Goal: Transaction & Acquisition: Purchase product/service

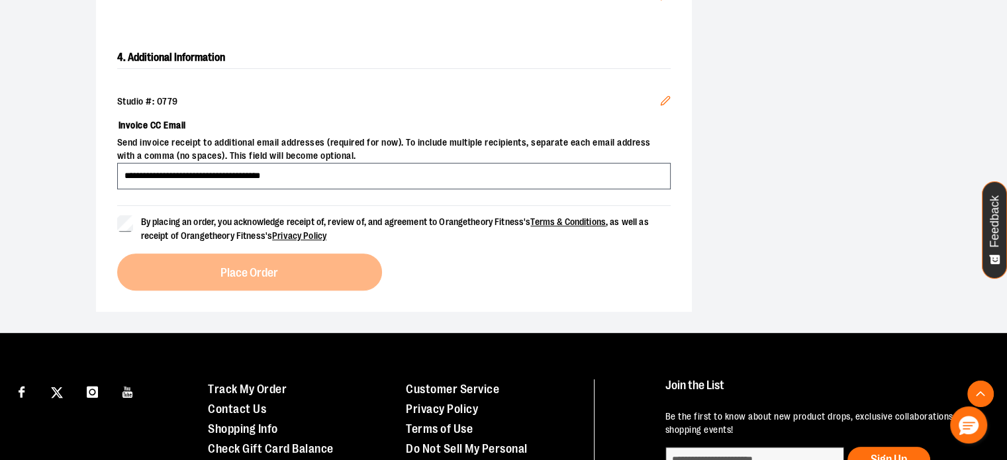
scroll to position [529, 0]
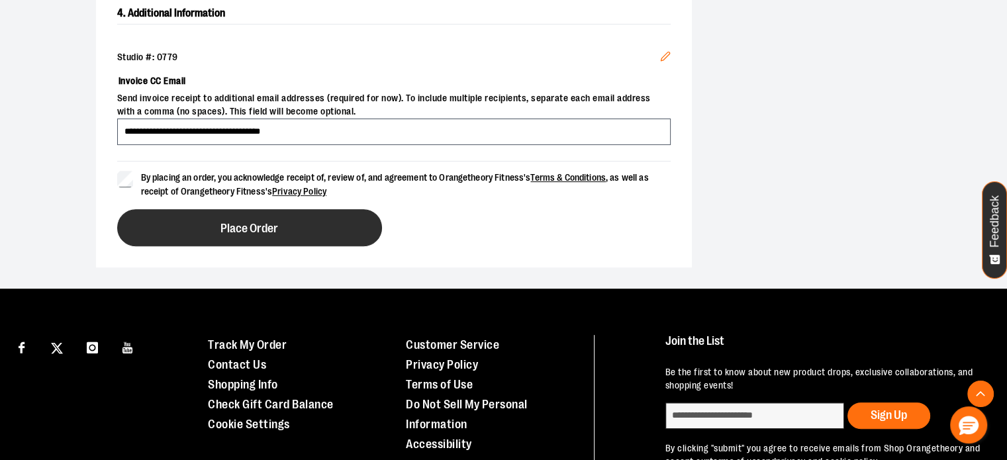
click at [174, 219] on button "Place Order" at bounding box center [249, 227] width 265 height 37
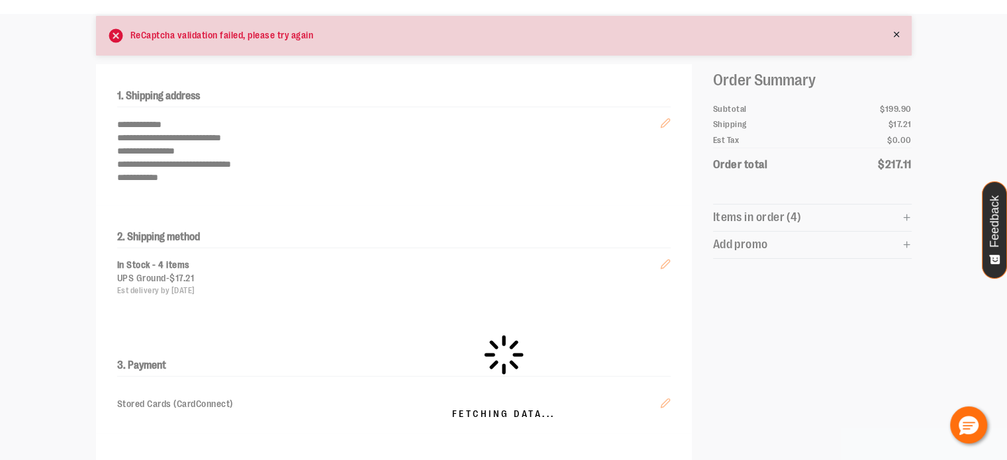
scroll to position [0, 0]
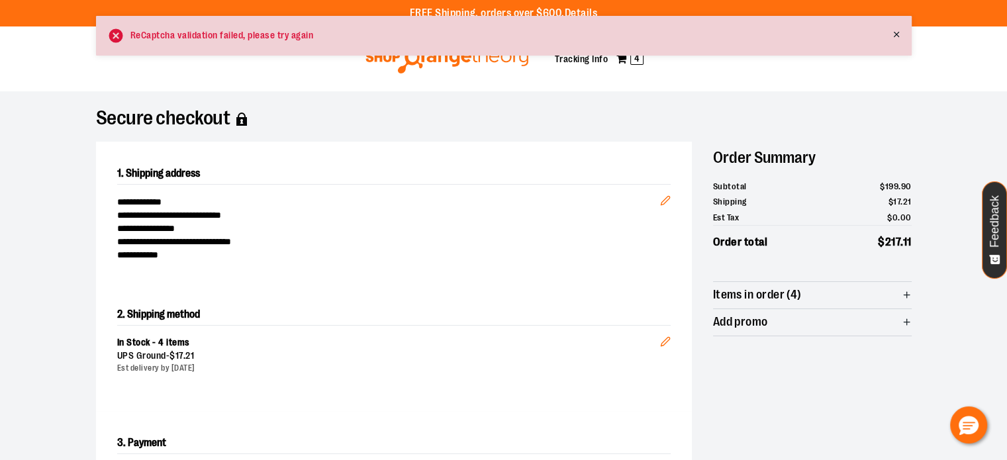
click at [200, 42] on div "ReCaptcha validation failed, please try again" at bounding box center [503, 36] width 815 height 40
click at [898, 38] on icon at bounding box center [895, 34] width 9 height 9
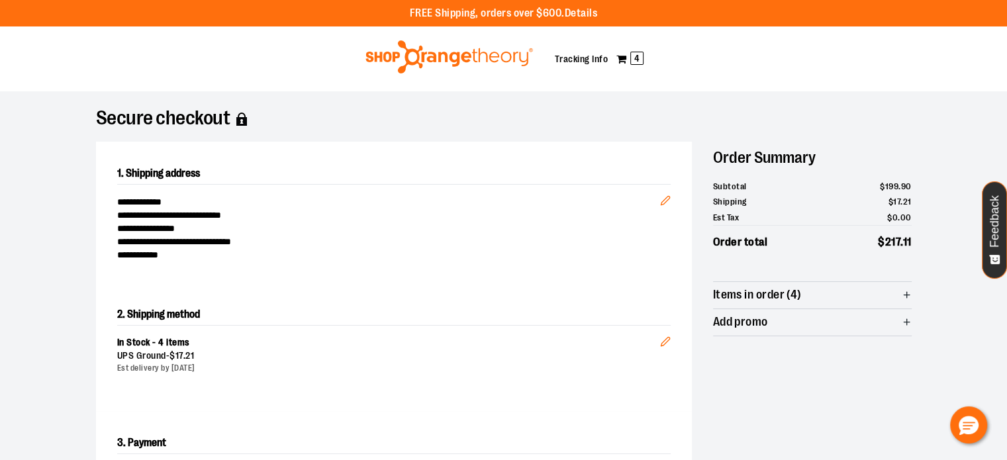
click at [493, 58] on img at bounding box center [448, 56] width 171 height 33
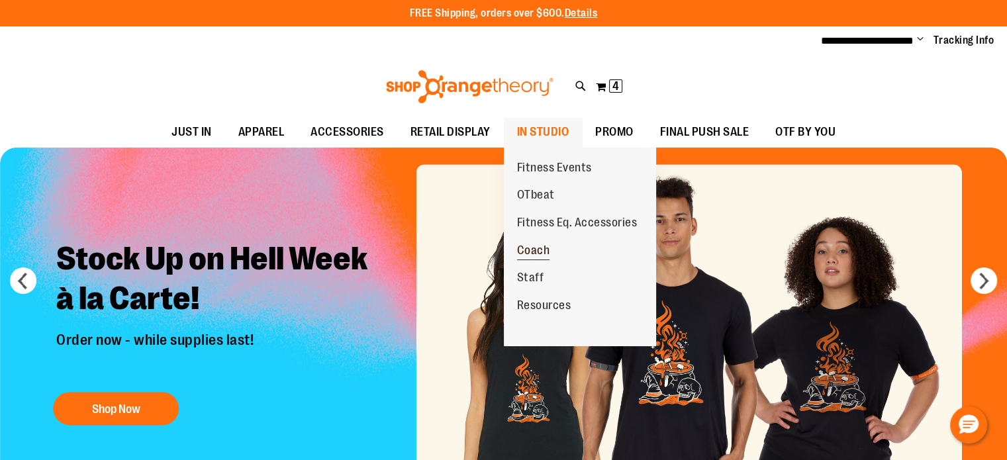
click at [542, 249] on span "Coach" at bounding box center [533, 252] width 33 height 17
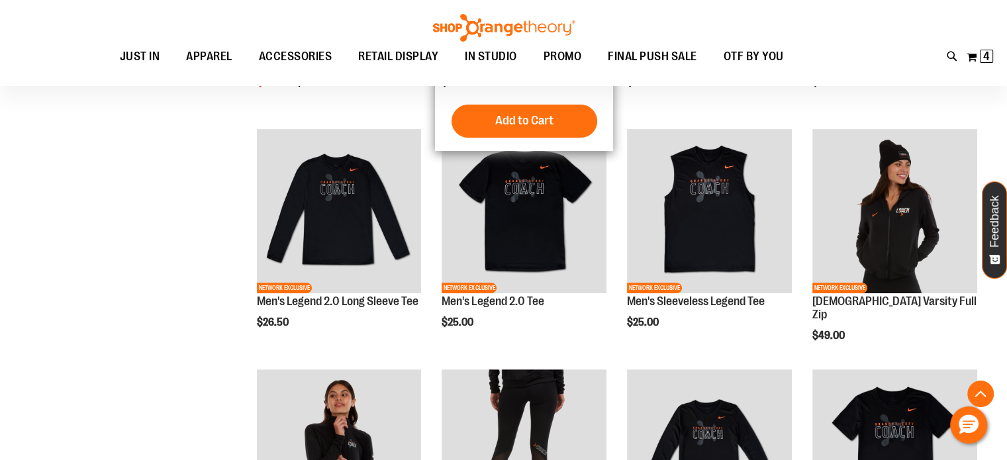
scroll to position [396, 0]
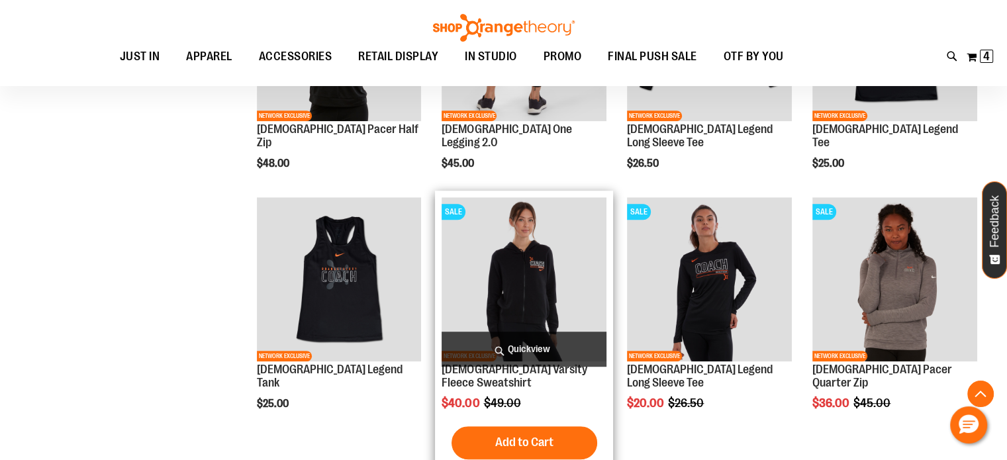
scroll to position [860, 0]
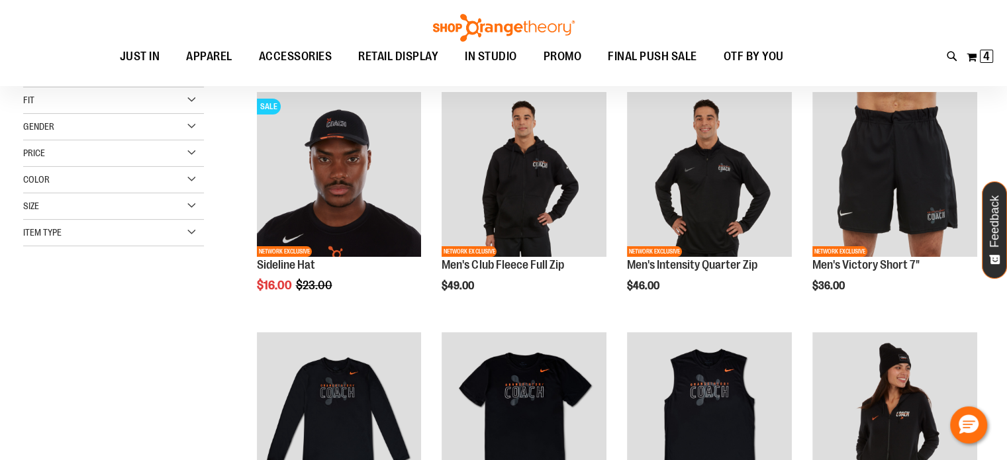
scroll to position [198, 0]
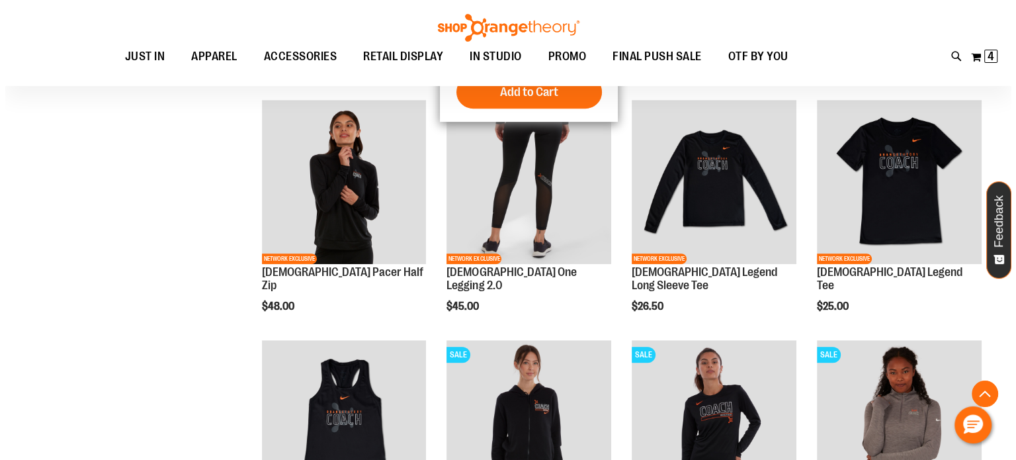
scroll to position [661, 0]
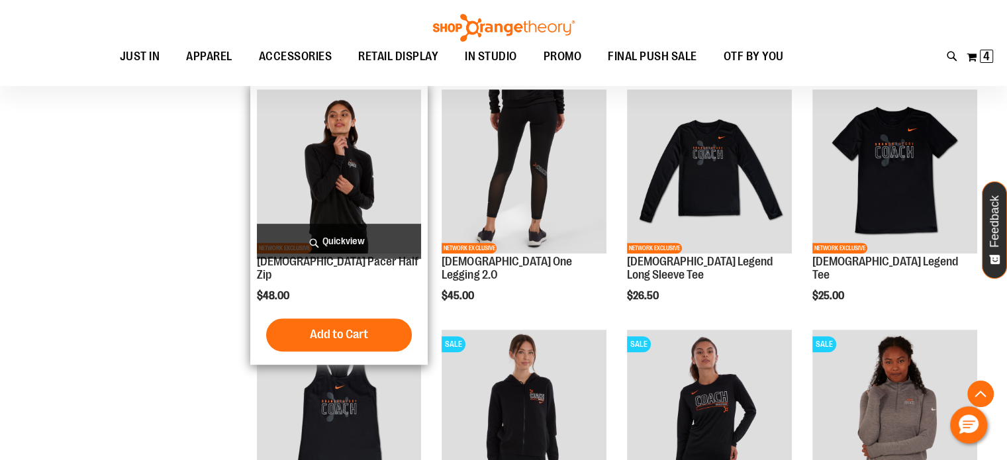
click at [324, 226] on span "Quickview" at bounding box center [339, 241] width 165 height 35
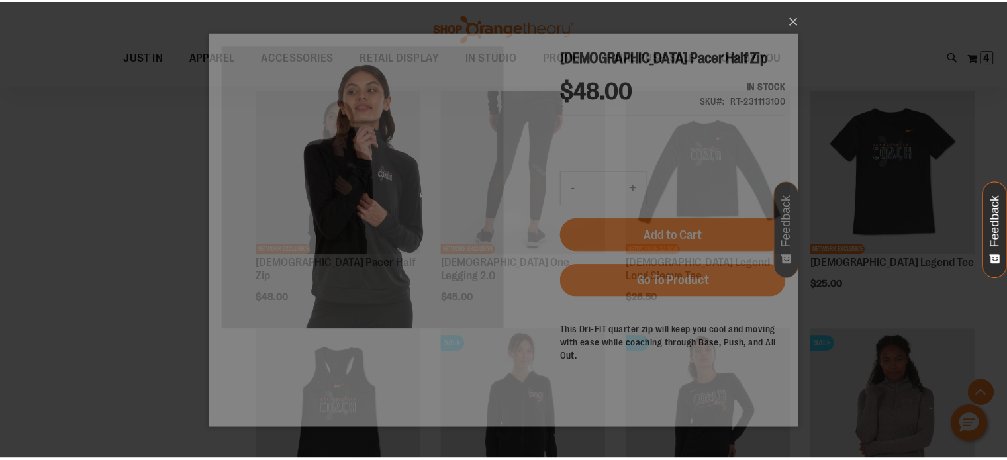
scroll to position [0, 0]
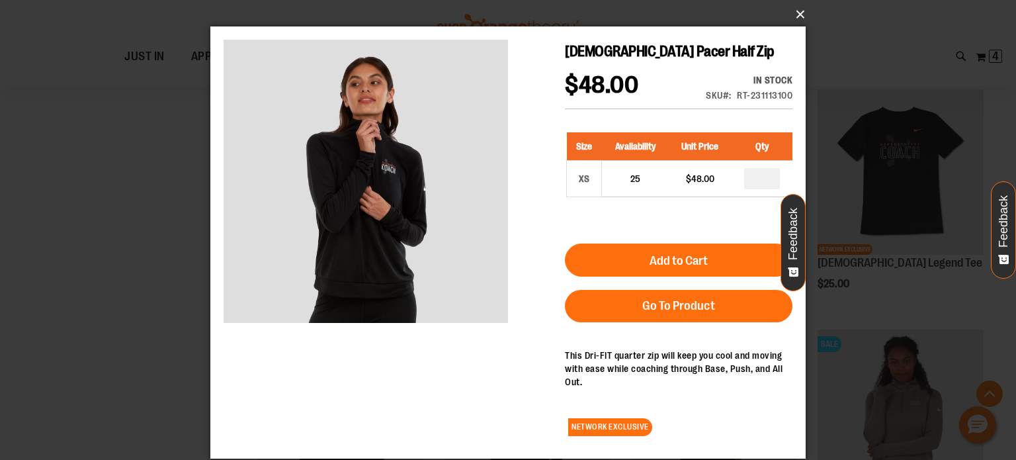
click at [804, 21] on button "×" at bounding box center [512, 14] width 596 height 29
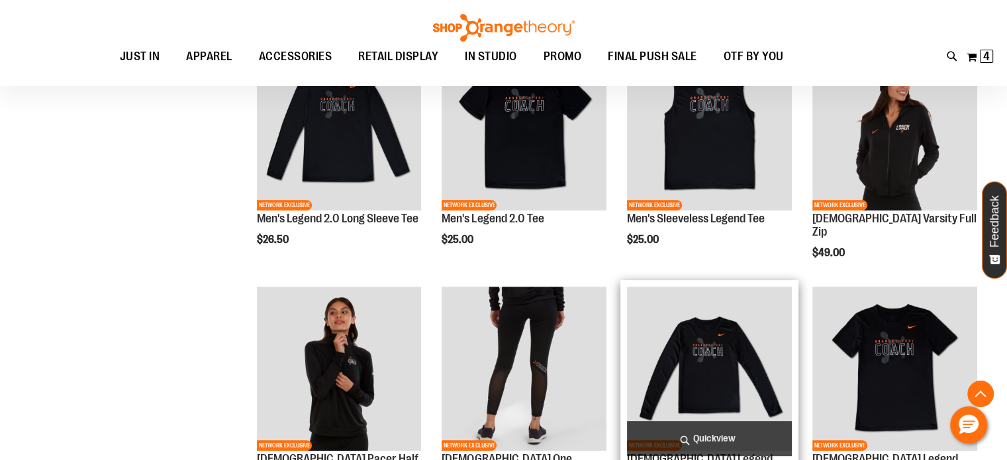
scroll to position [463, 0]
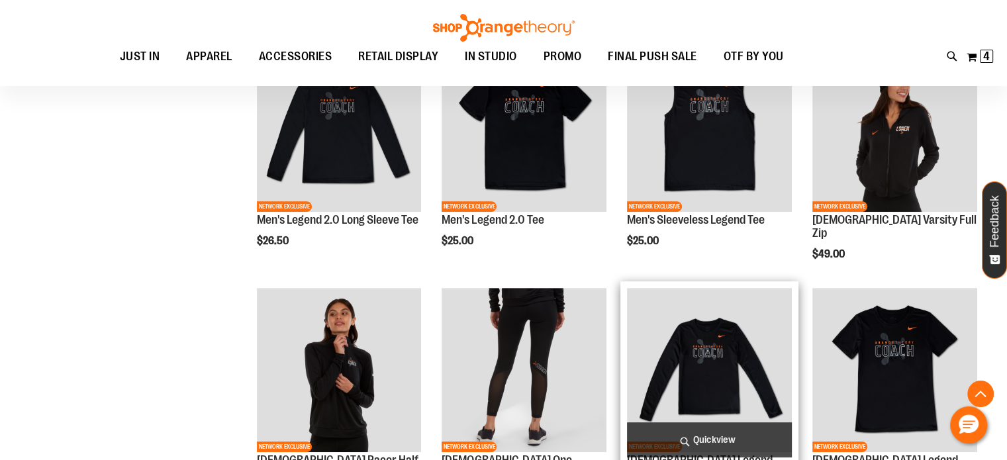
click at [685, 375] on img "product" at bounding box center [709, 370] width 165 height 165
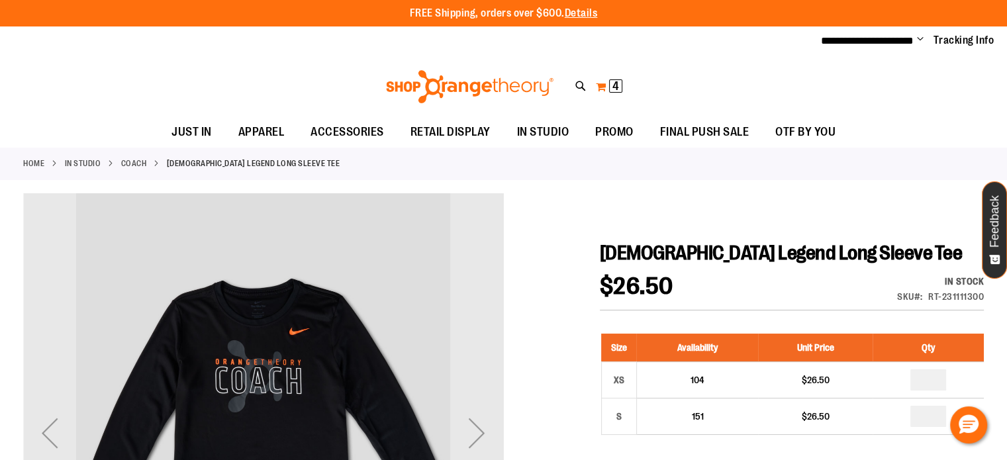
click at [604, 87] on button "My Cart 4 4 items" at bounding box center [609, 86] width 28 height 21
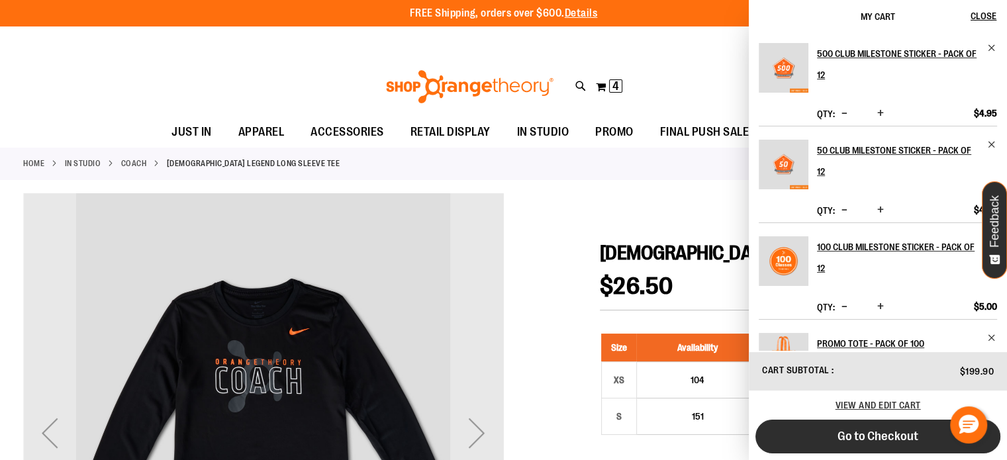
click at [885, 441] on span "Go to Checkout" at bounding box center [877, 436] width 81 height 15
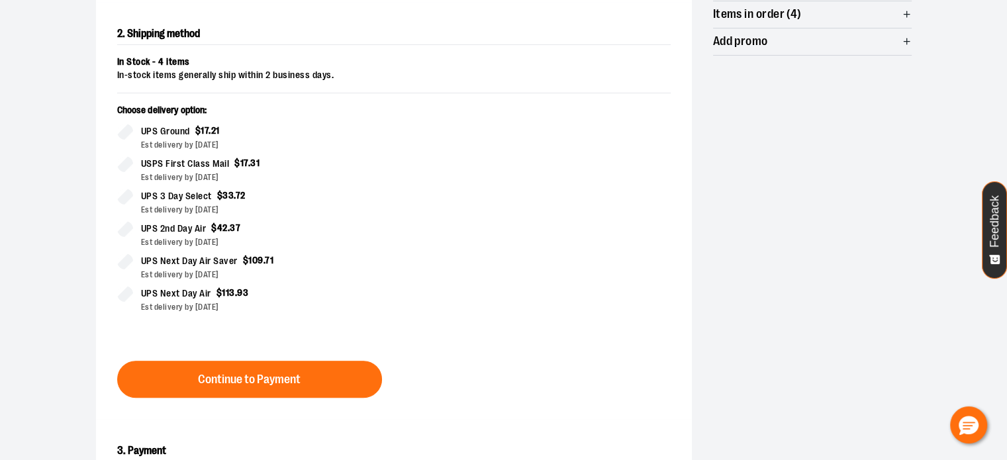
scroll to position [331, 0]
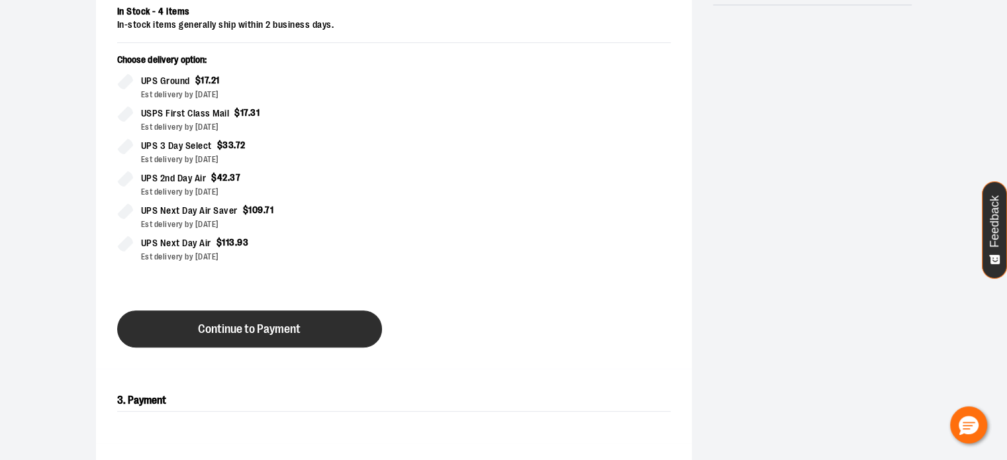
click at [230, 323] on span "Continue to Payment" at bounding box center [249, 329] width 103 height 13
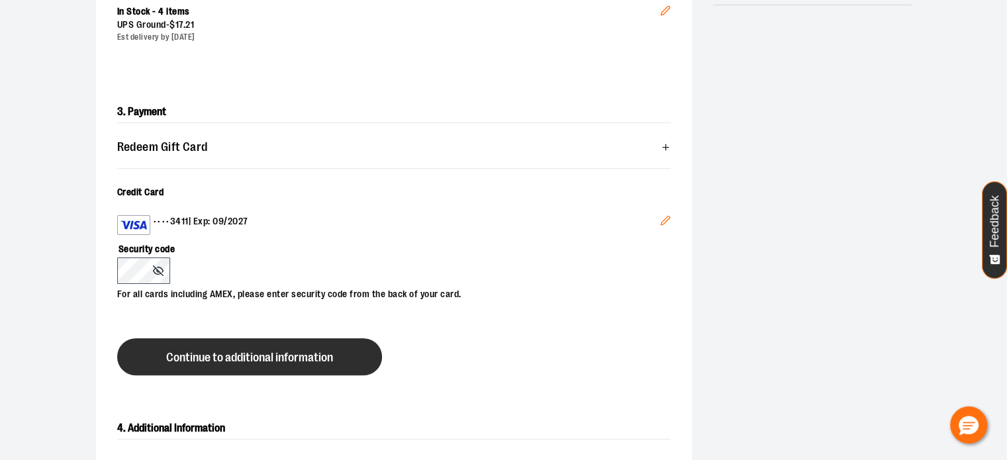
click at [224, 351] on span "Continue to additional information" at bounding box center [249, 357] width 167 height 13
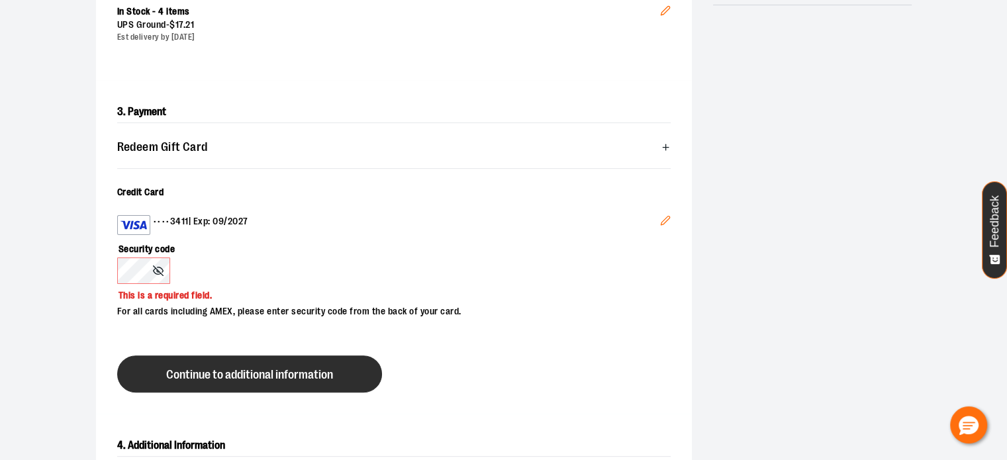
click at [271, 369] on span "Continue to additional information" at bounding box center [249, 375] width 167 height 13
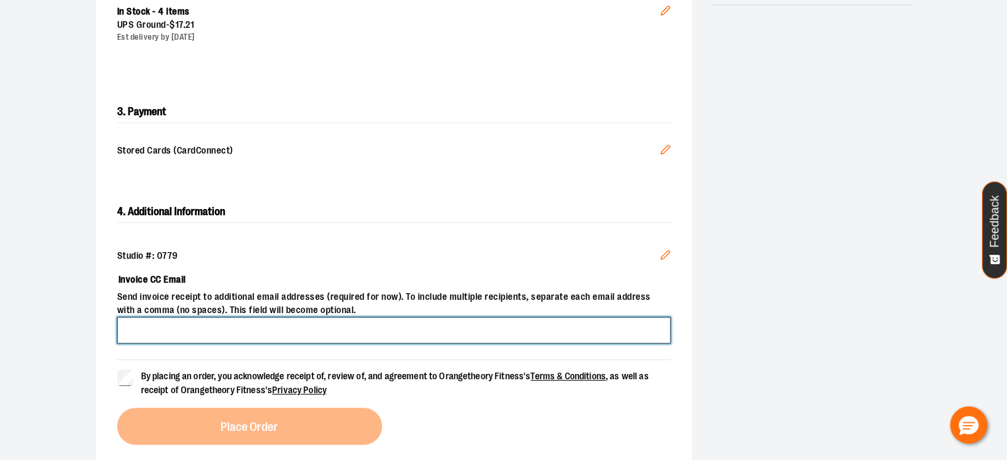
click at [276, 332] on input "Invoice CC Email" at bounding box center [393, 330] width 553 height 26
type input "**********"
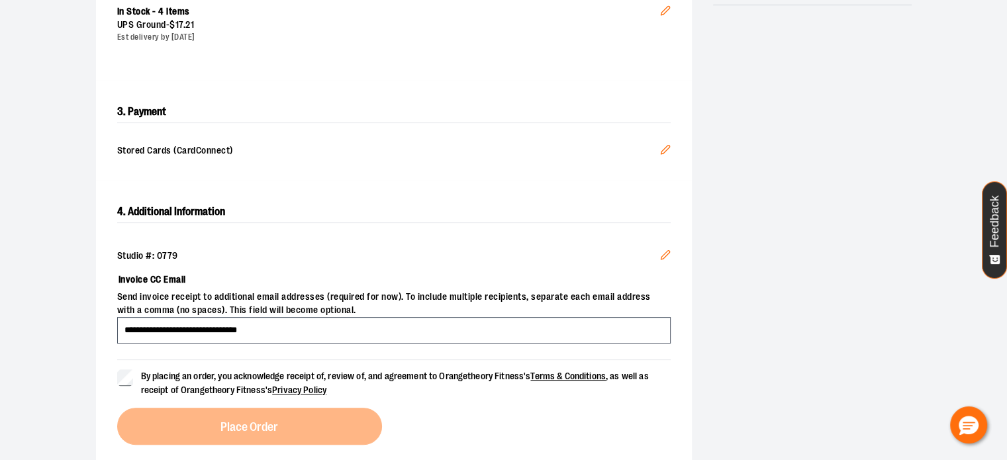
click at [125, 362] on form "By placing an order, you acknowledge receipt of, review of, and agreement to Or…" at bounding box center [393, 378] width 553 height 38
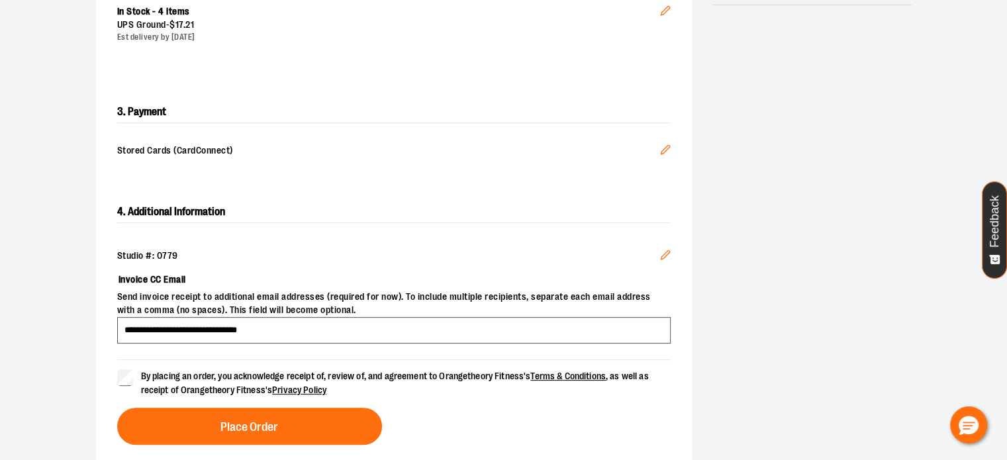
click at [150, 406] on div "By placing an order, you acknowledge receipt of, review of, and agreement to Or…" at bounding box center [393, 401] width 553 height 85
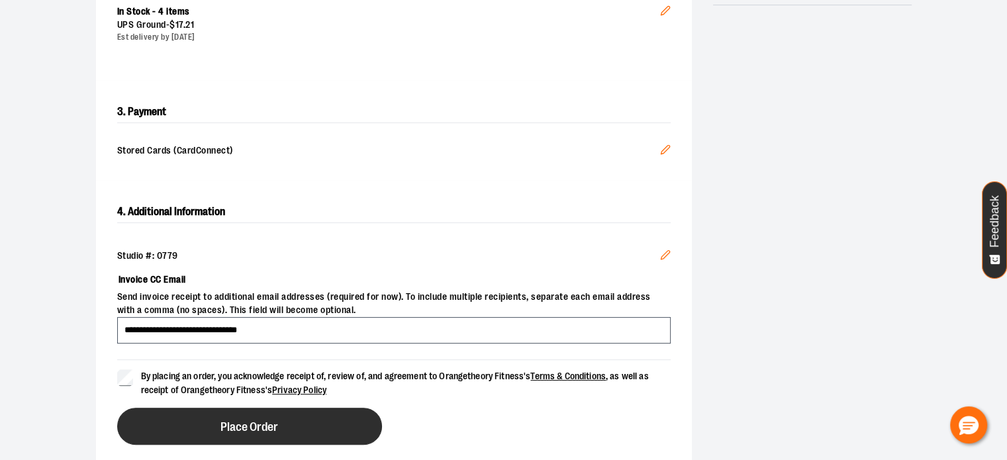
click at [172, 423] on button "Place Order" at bounding box center [249, 426] width 265 height 37
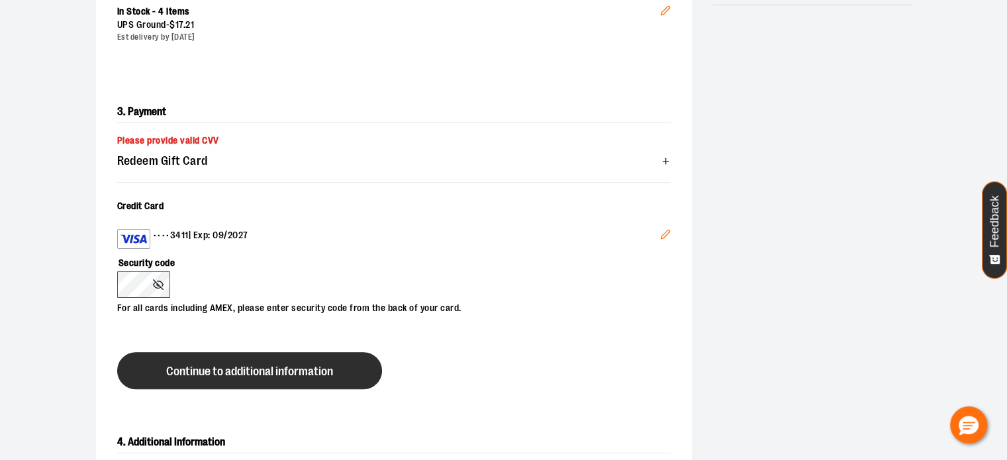
click at [302, 374] on span "Continue to additional information" at bounding box center [249, 371] width 167 height 13
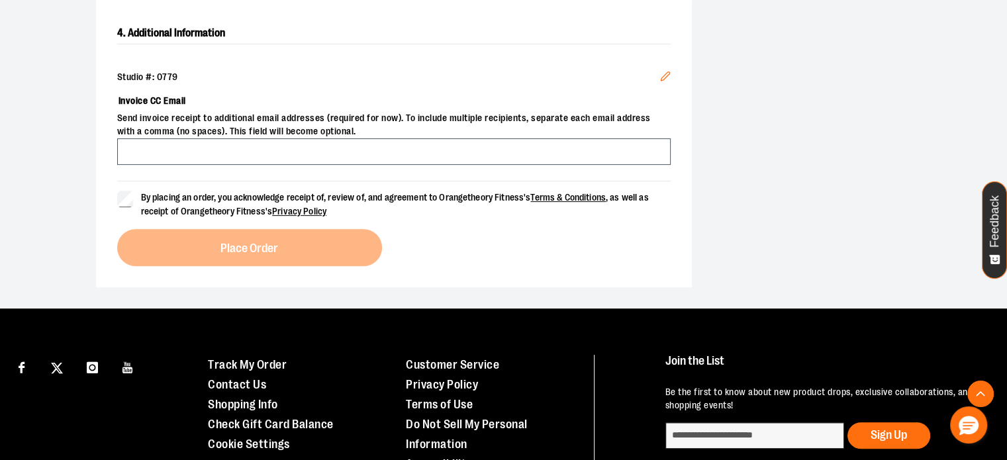
scroll to position [529, 0]
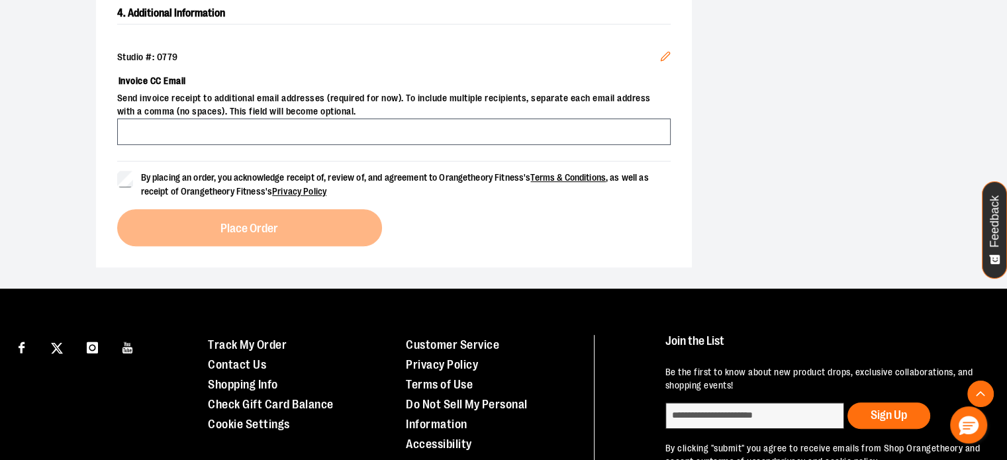
click at [220, 177] on span "By placing an order, you acknowledge receipt of, review of, and agreement to Or…" at bounding box center [395, 184] width 508 height 24
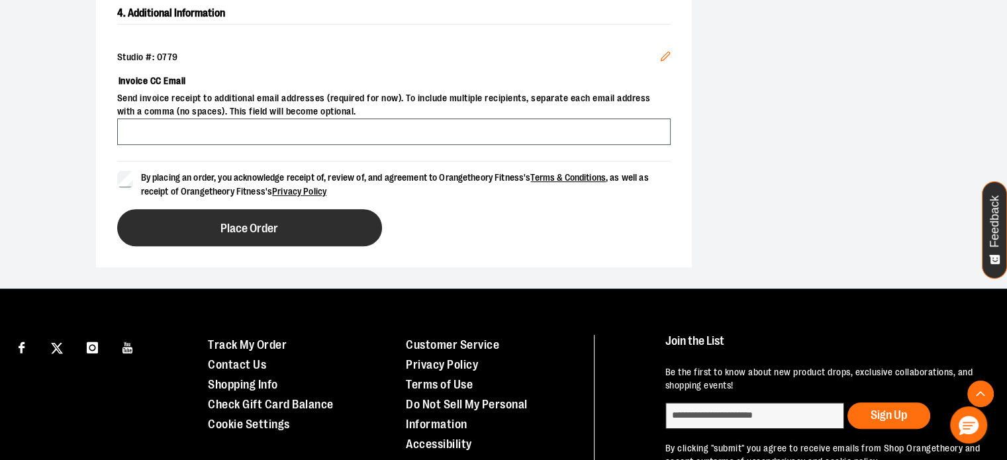
click at [253, 233] on span "Place Order" at bounding box center [249, 228] width 58 height 13
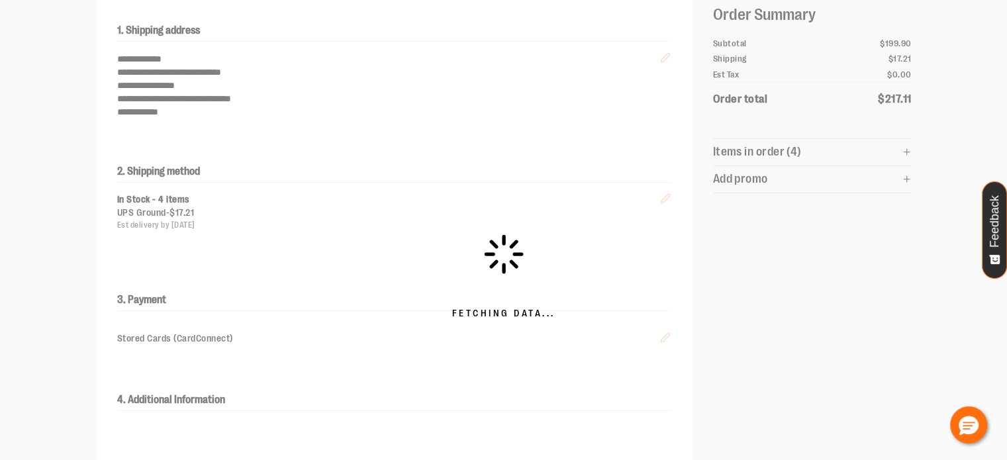
scroll to position [0, 0]
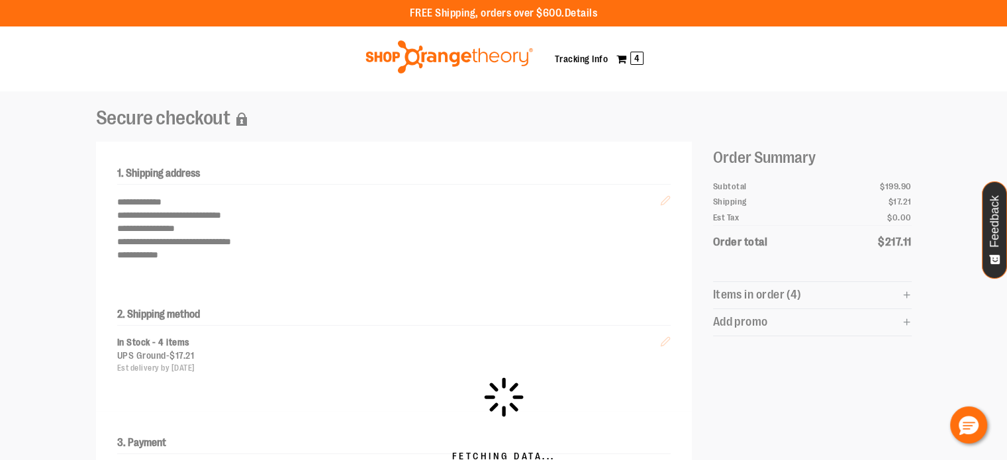
click at [674, 128] on div "Fetching Data..." at bounding box center [503, 419] width 1007 height 656
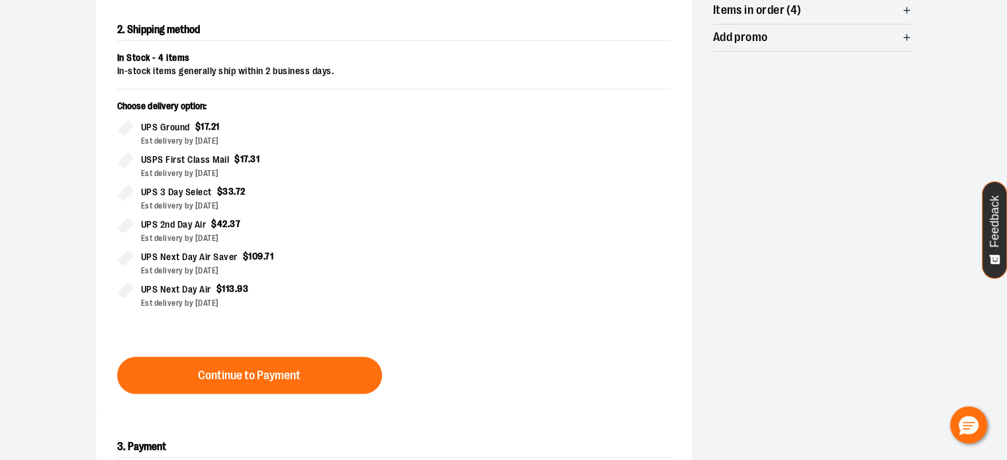
scroll to position [463, 0]
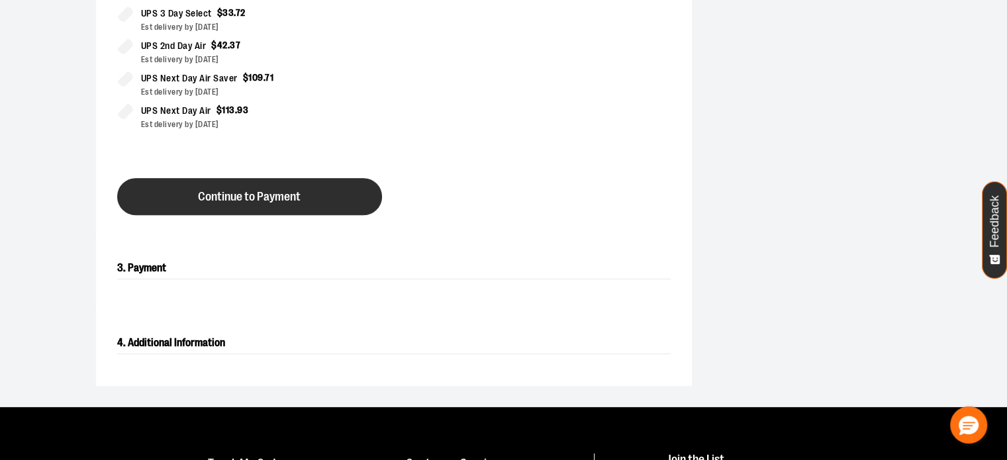
click at [270, 198] on span "Continue to Payment" at bounding box center [249, 197] width 103 height 13
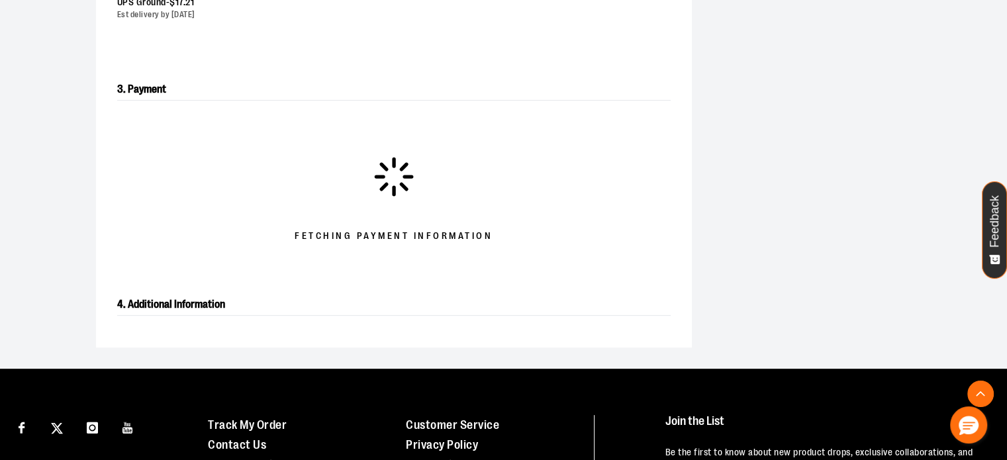
scroll to position [331, 0]
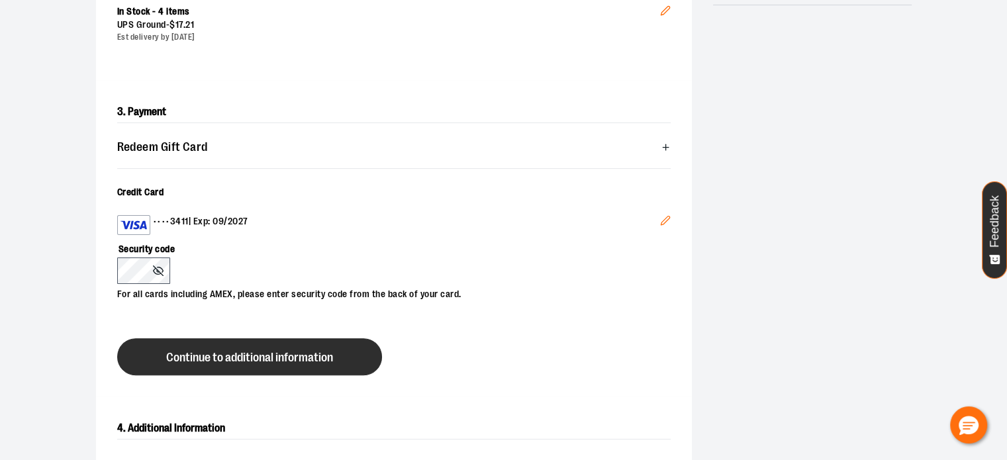
click at [337, 362] on button "Continue to additional information" at bounding box center [249, 356] width 265 height 37
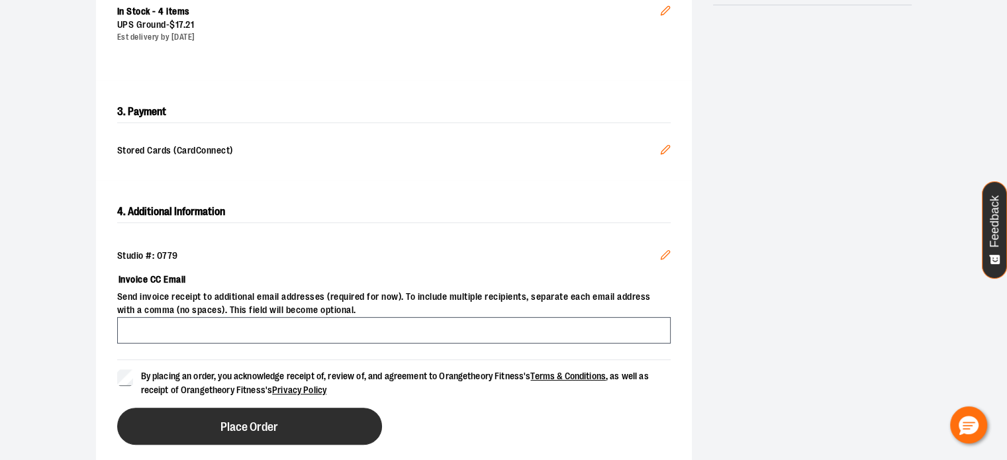
click at [179, 417] on button "Place Order" at bounding box center [249, 426] width 265 height 37
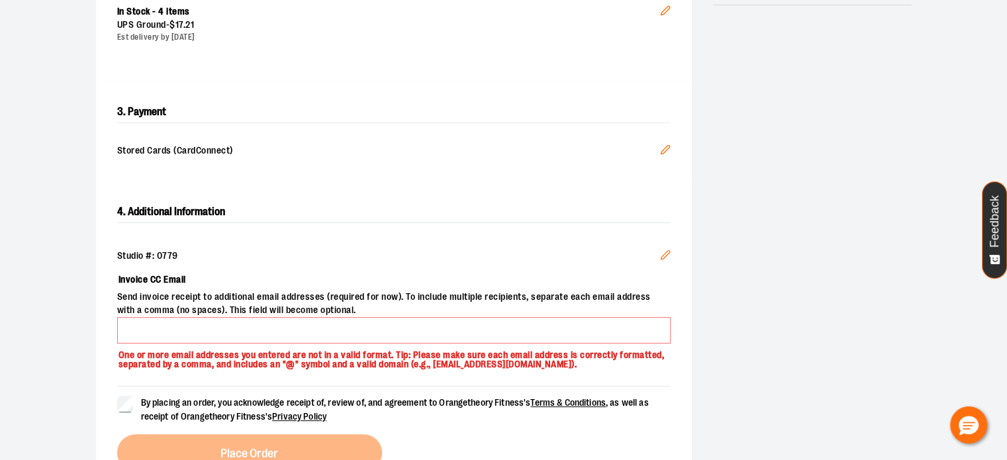
click at [266, 441] on div "By placing an order, you acknowledge receipt of, review of, and agreement to Or…" at bounding box center [393, 428] width 553 height 85
click at [645, 261] on div "Studio #: 0779" at bounding box center [393, 255] width 553 height 13
click at [664, 254] on icon "Edit" at bounding box center [665, 254] width 11 height 11
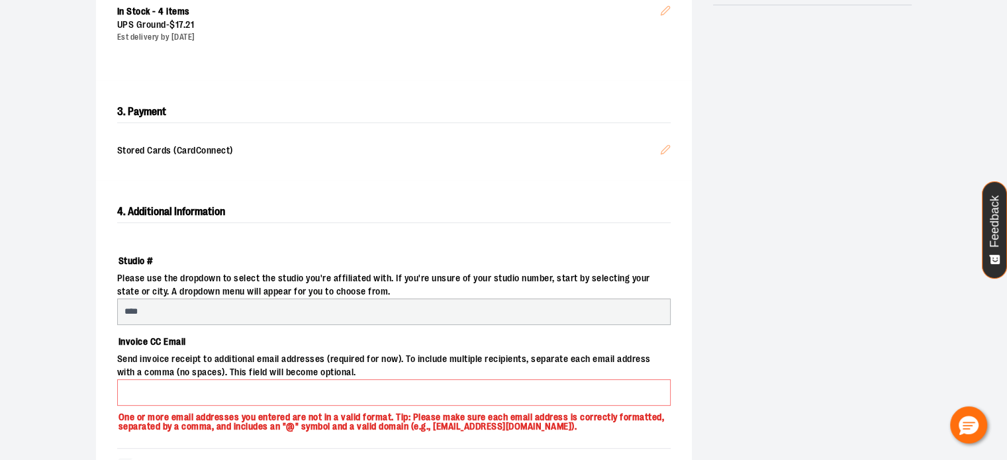
select select "***"
select select "********"
select select "**********"
select select "****"
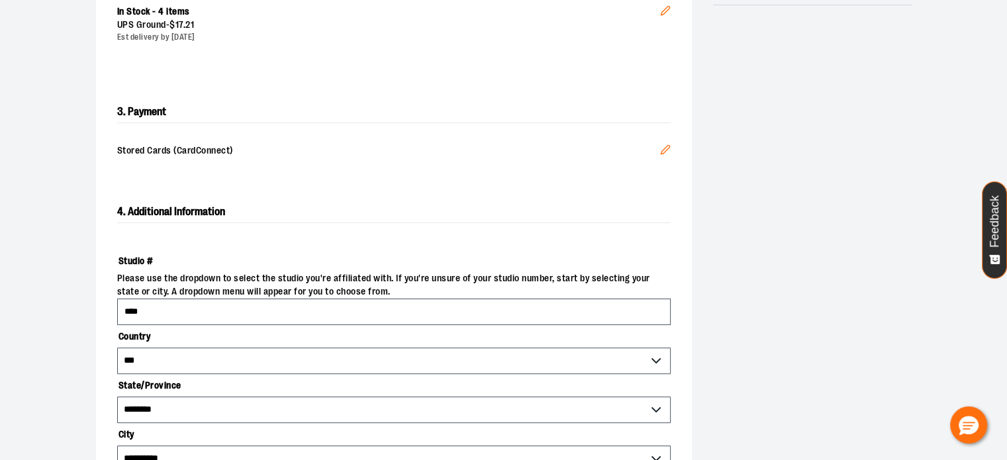
click at [593, 291] on span "Please use the dropdown to select the studio you're affiliated with. If you're …" at bounding box center [393, 285] width 553 height 26
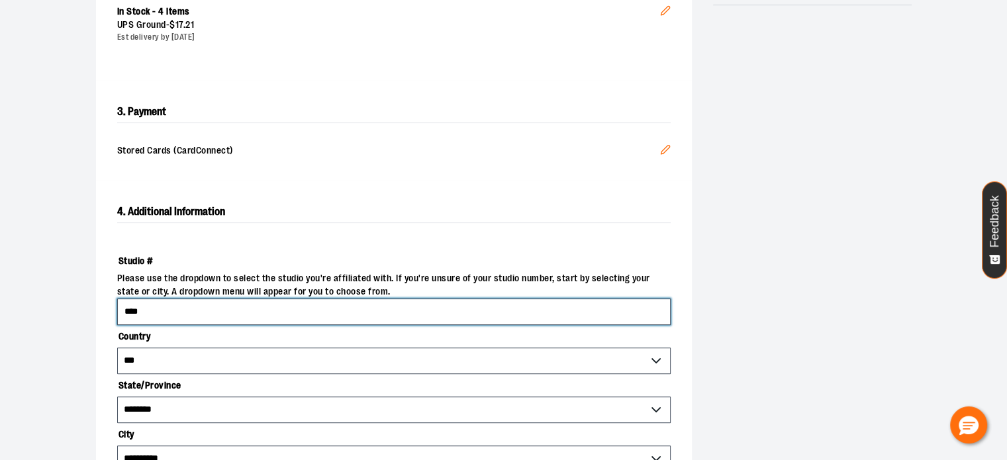
click at [594, 302] on input "****" at bounding box center [393, 311] width 553 height 26
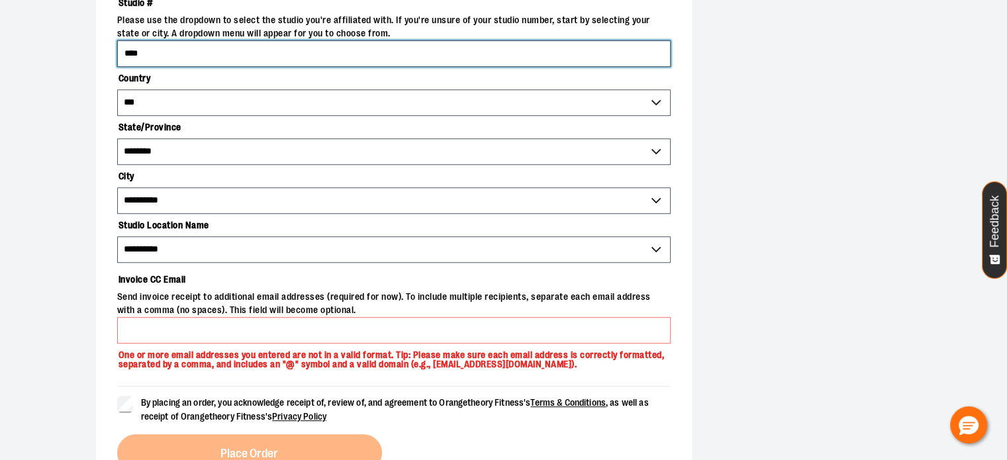
scroll to position [596, 0]
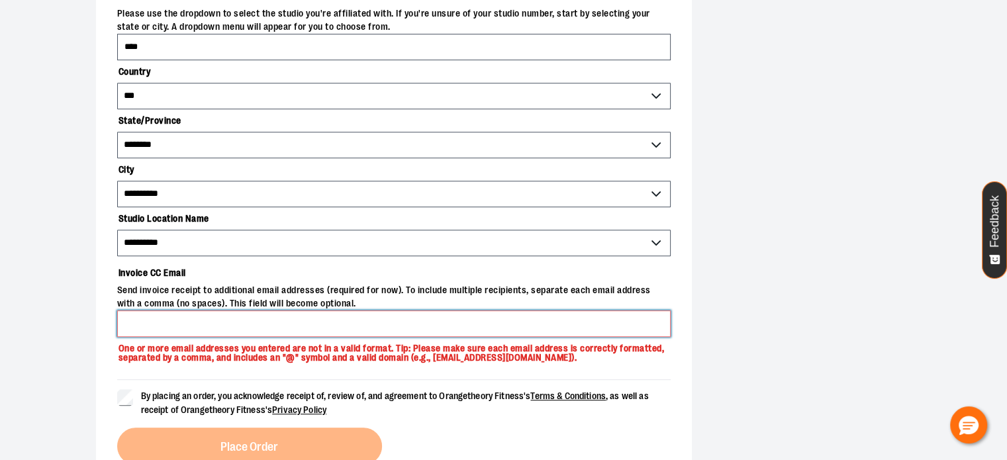
click at [623, 320] on input "Invoice CC Email" at bounding box center [393, 323] width 553 height 26
type input "**********"
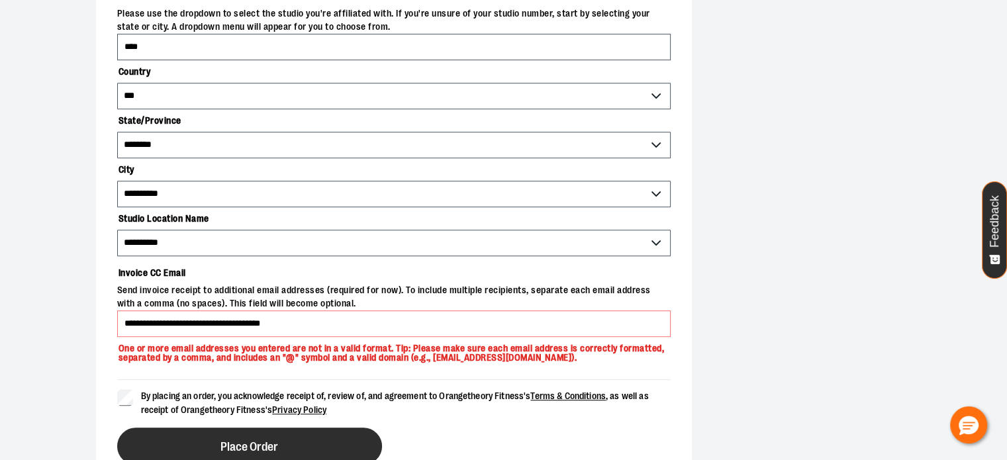
click at [192, 433] on button "Place Order" at bounding box center [249, 445] width 265 height 37
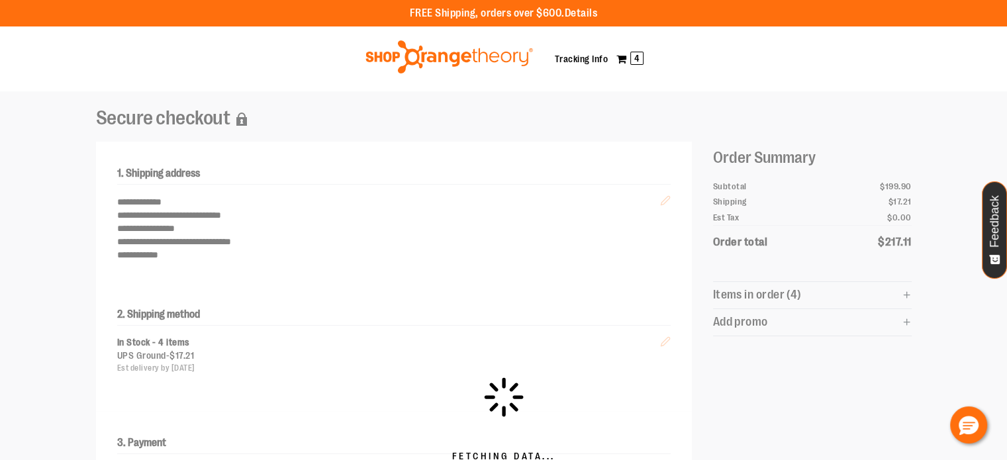
scroll to position [0, 0]
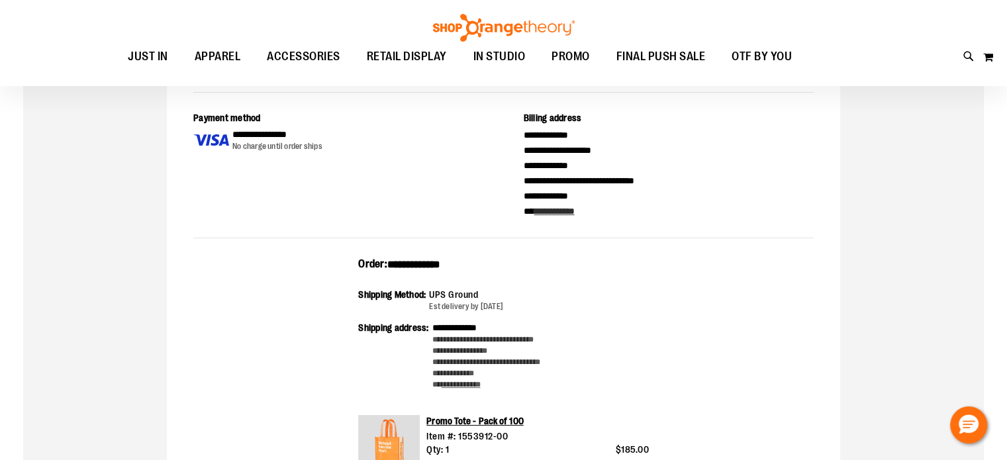
scroll to position [396, 0]
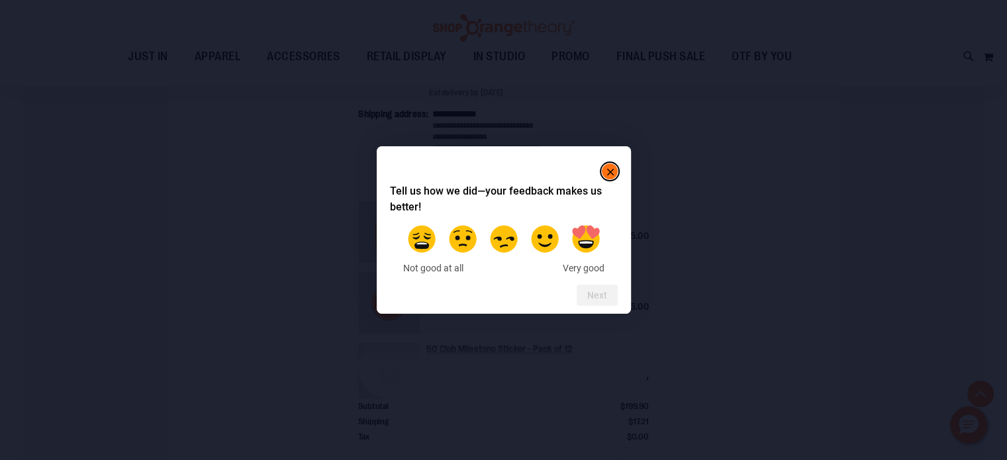
click at [429, 246] on label at bounding box center [421, 238] width 37 height 37
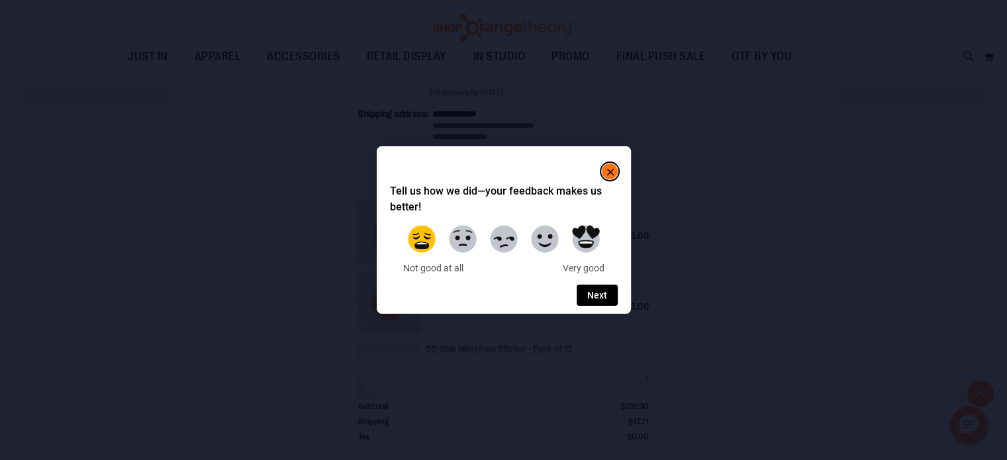
click at [606, 297] on button "Next" at bounding box center [596, 295] width 41 height 21
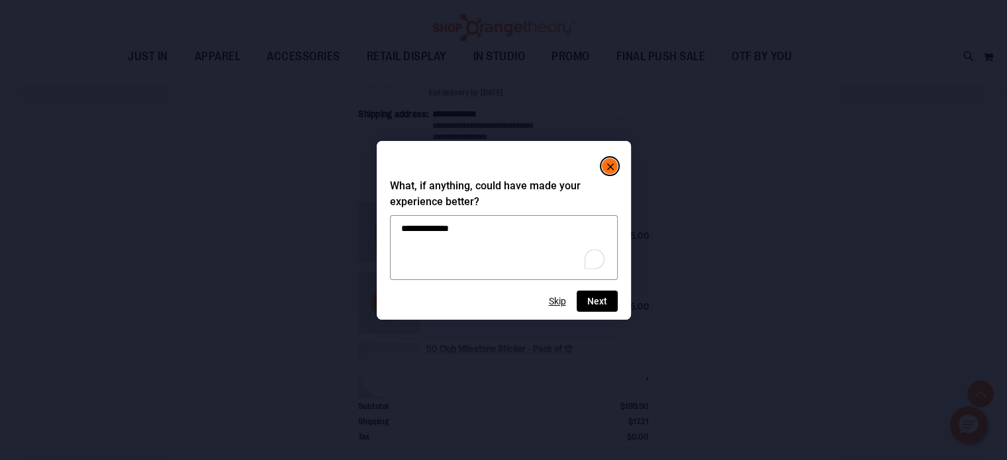
type textarea "**********"
click at [600, 303] on button "Next" at bounding box center [596, 301] width 41 height 21
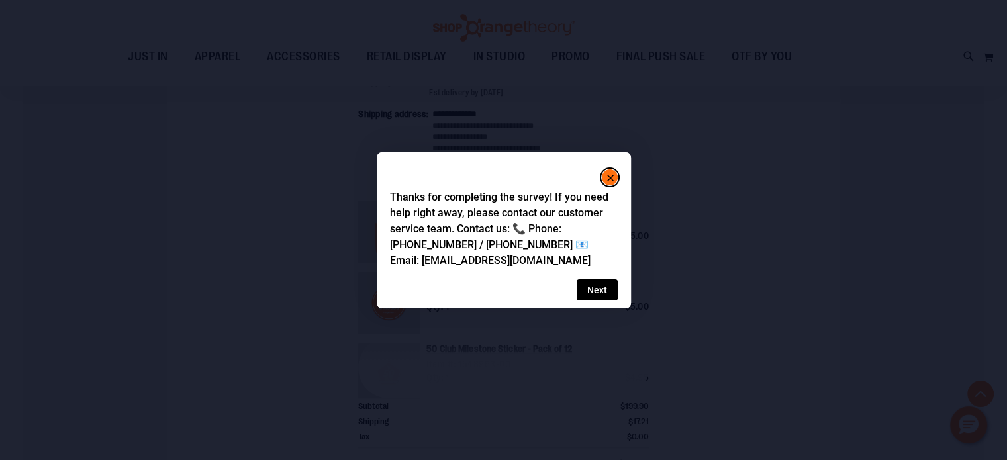
click at [607, 289] on button "Next" at bounding box center [596, 289] width 41 height 21
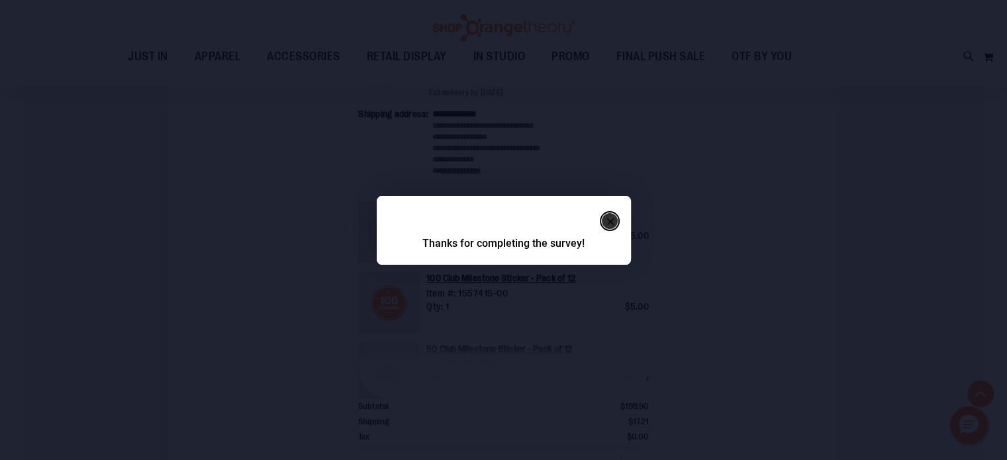
click at [613, 226] on rect "Close" at bounding box center [610, 222] width 16 height 16
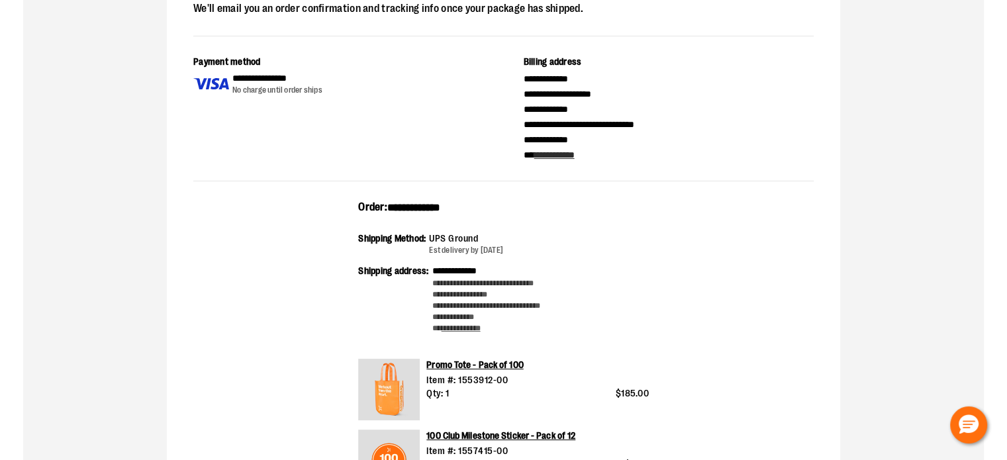
scroll to position [595, 0]
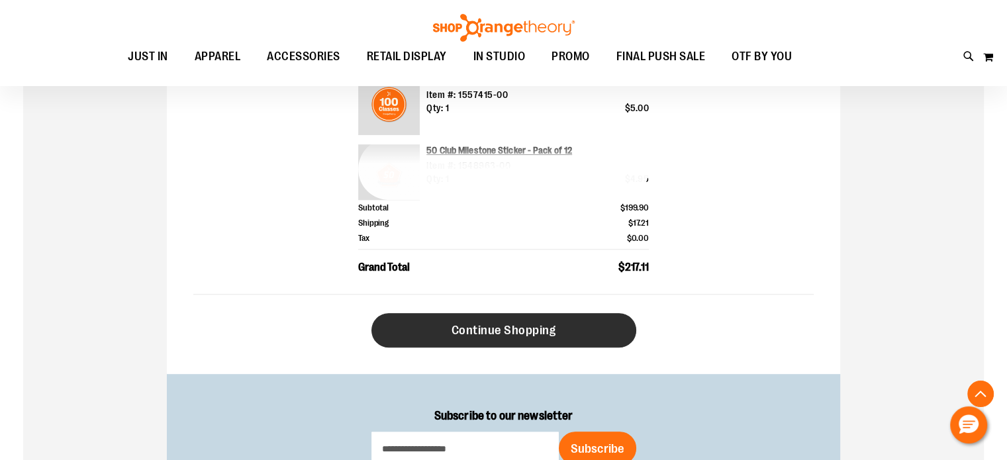
click at [511, 333] on span "Continue Shopping" at bounding box center [503, 330] width 105 height 15
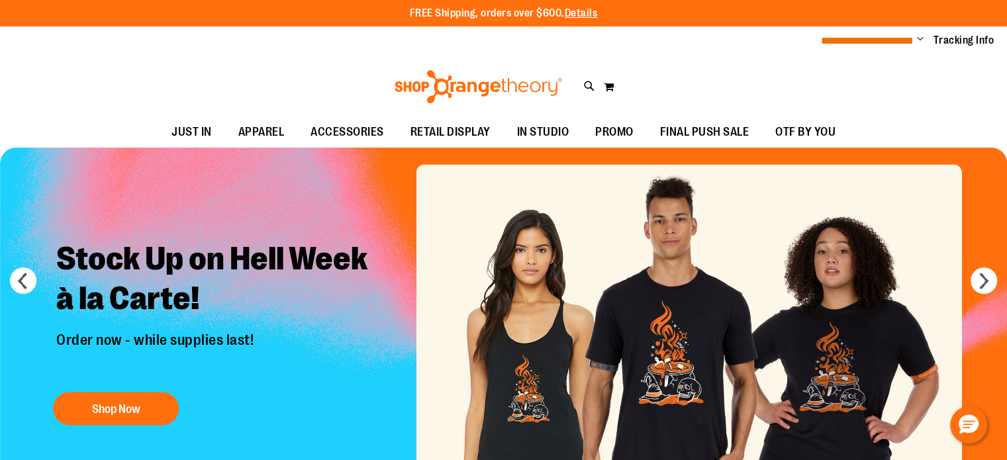
click at [897, 44] on span "**********" at bounding box center [867, 41] width 93 height 10
click at [895, 41] on span "**********" at bounding box center [867, 41] width 93 height 10
click at [913, 39] on ul "**********" at bounding box center [902, 41] width 183 height 16
click at [916, 39] on ul "**********" at bounding box center [902, 41] width 183 height 16
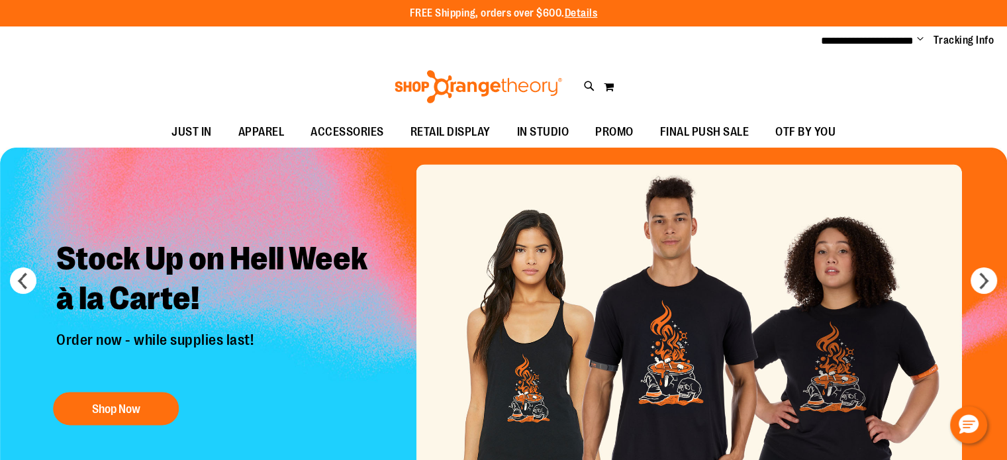
click at [919, 39] on span "Change" at bounding box center [920, 40] width 7 height 13
click at [903, 84] on link "Sign Out" at bounding box center [873, 89] width 116 height 25
